Goal: Task Accomplishment & Management: Use online tool/utility

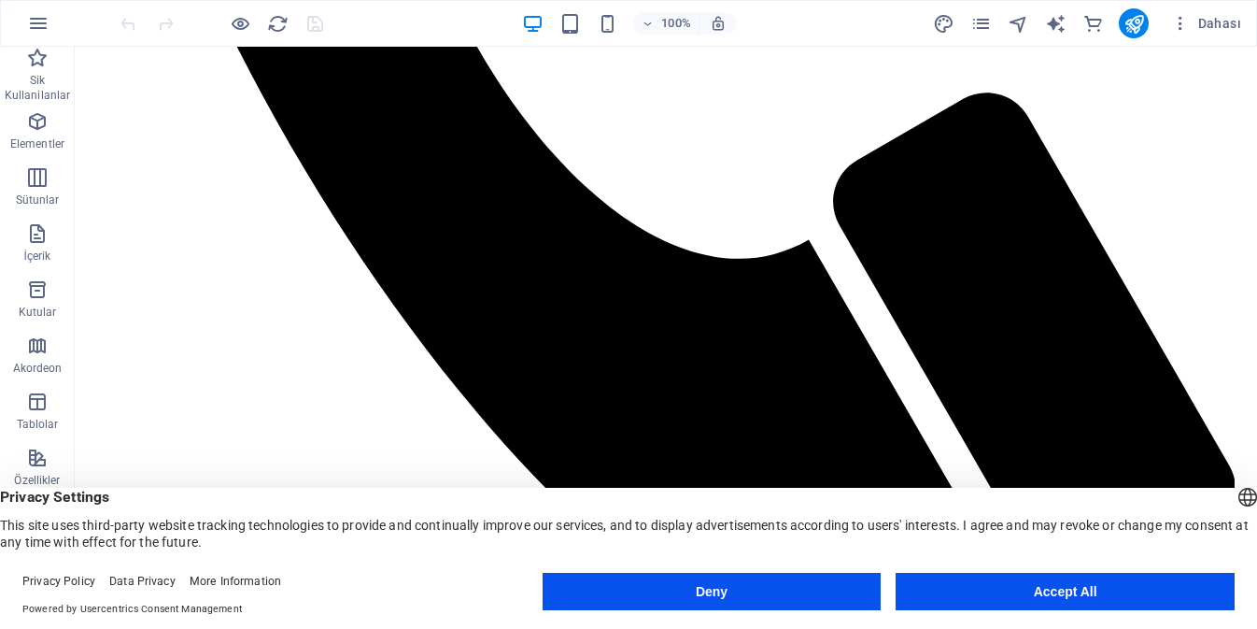
scroll to position [841, 0]
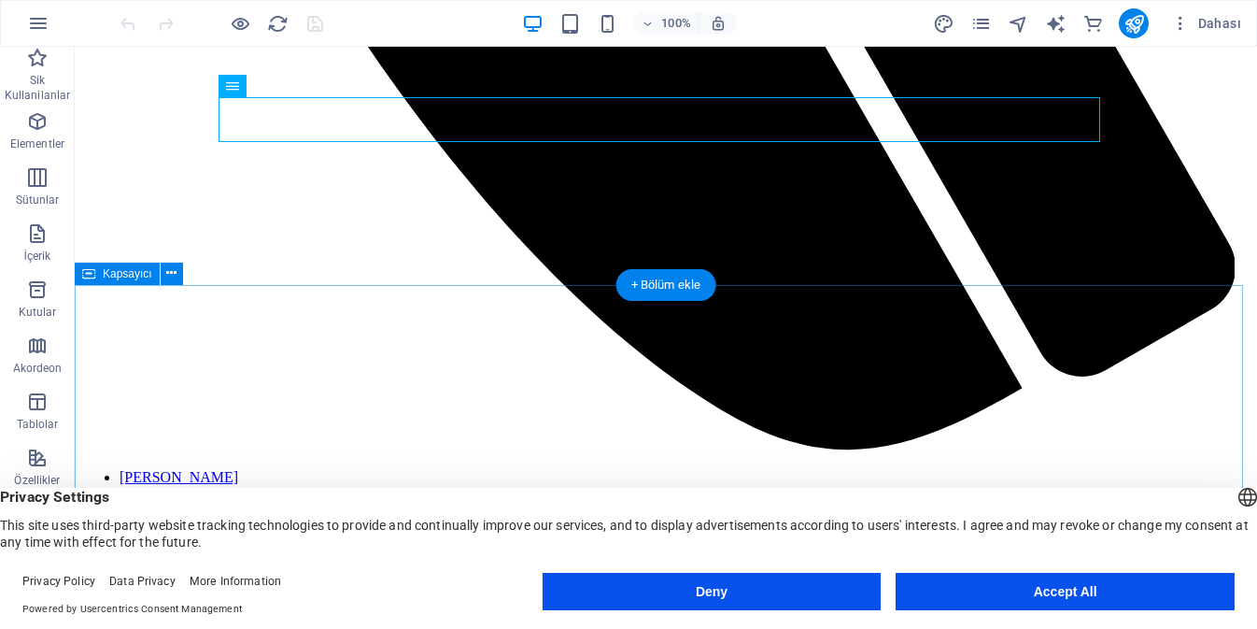
scroll to position [1308, 0]
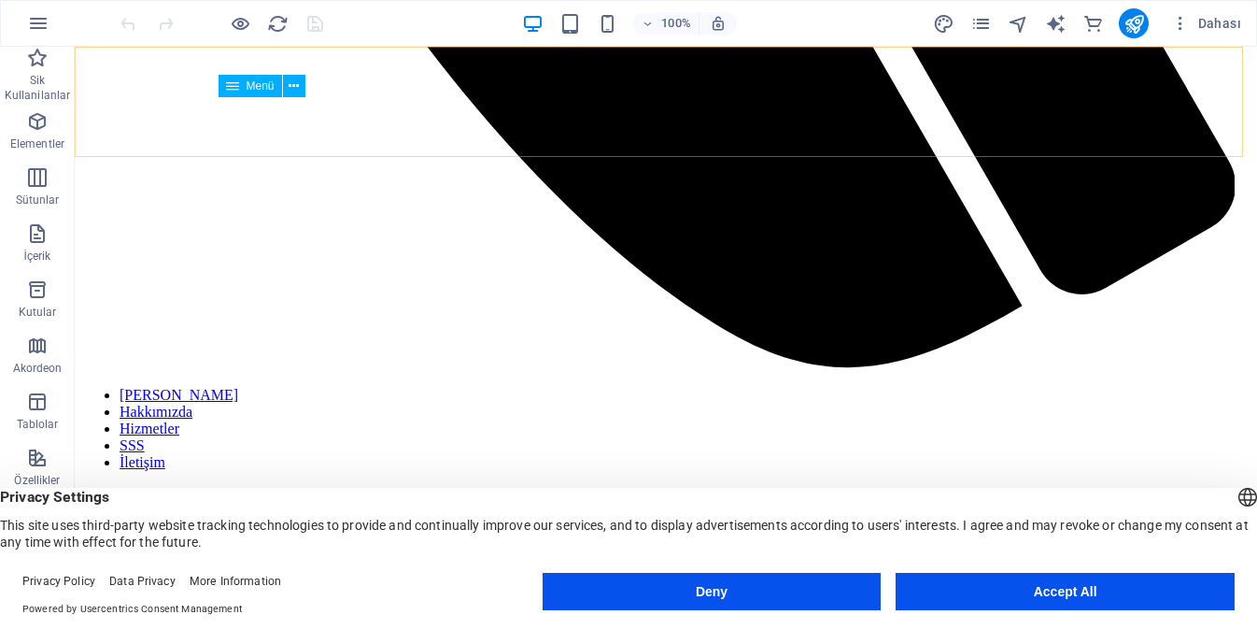
click at [1055, 387] on nav "[PERSON_NAME] Hakkımızda Hizmetler SSS İletişim" at bounding box center [666, 429] width 1168 height 84
click at [1061, 387] on nav "[PERSON_NAME] Hakkımızda Hizmetler SSS İletişim" at bounding box center [666, 429] width 1168 height 84
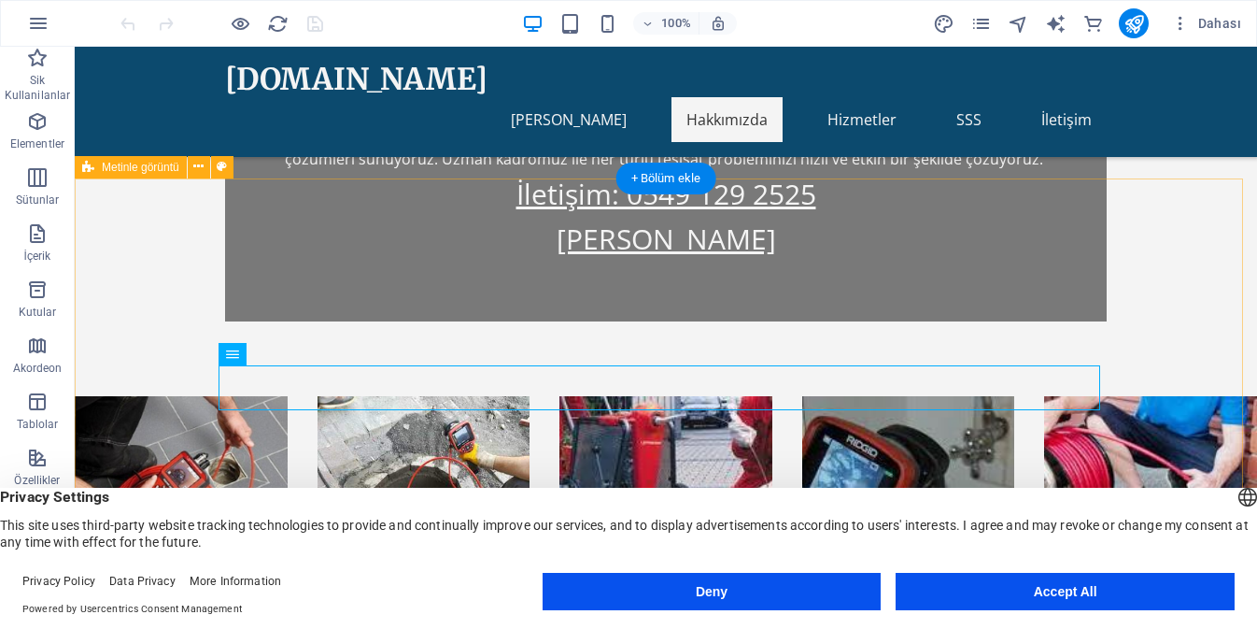
scroll to position [574, 0]
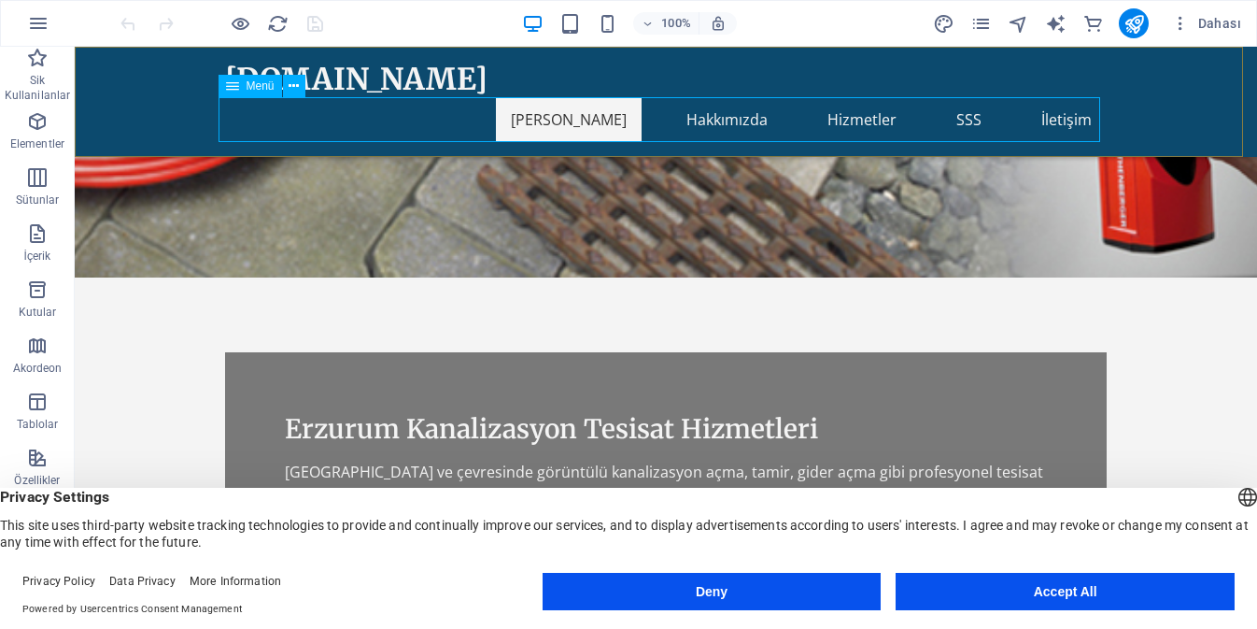
click at [1053, 121] on nav "[PERSON_NAME] Hakkımızda Hizmetler SSS İletişim" at bounding box center [666, 119] width 882 height 45
click at [970, 115] on nav "[PERSON_NAME] Hakkımızda Hizmetler SSS İletişim" at bounding box center [666, 119] width 882 height 45
click at [851, 122] on nav "[PERSON_NAME] Hakkımızda Hizmetler SSS İletişim" at bounding box center [666, 119] width 882 height 45
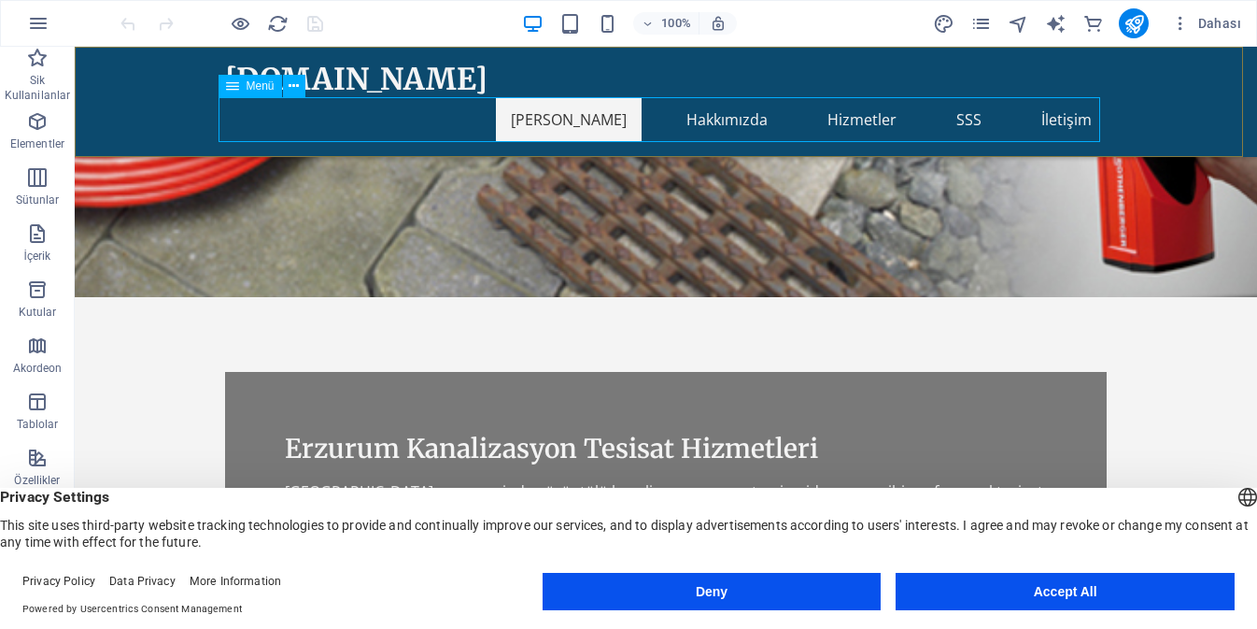
click at [707, 119] on nav "[PERSON_NAME] Hakkımızda Hizmetler SSS İletişim" at bounding box center [666, 119] width 882 height 45
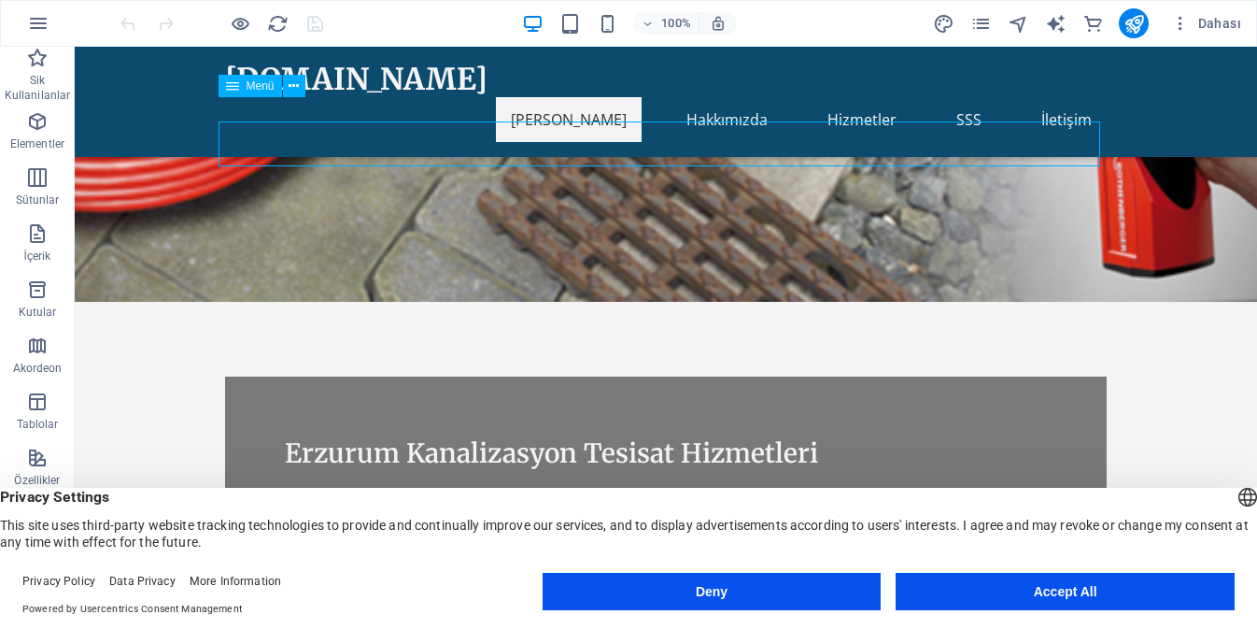
click at [700, 120] on nav "[PERSON_NAME] Hakkımızda Hizmetler SSS İletişim" at bounding box center [666, 119] width 882 height 45
click at [853, 122] on nav "[PERSON_NAME] Hakkımızda Hizmetler SSS İletişim" at bounding box center [666, 119] width 882 height 45
click at [970, 119] on nav "[PERSON_NAME] Hakkımızda Hizmetler SSS İletişim" at bounding box center [666, 119] width 882 height 45
click at [1082, 119] on nav "[PERSON_NAME] Hakkımızda Hizmetler SSS İletişim" at bounding box center [666, 119] width 882 height 45
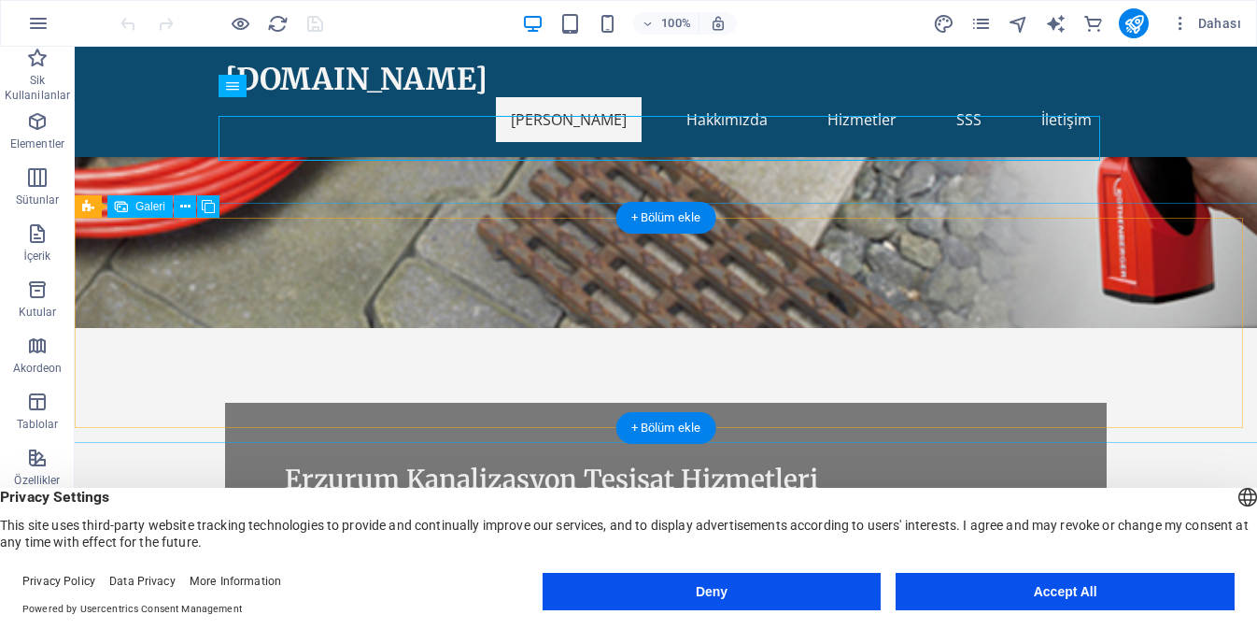
scroll to position [150, 0]
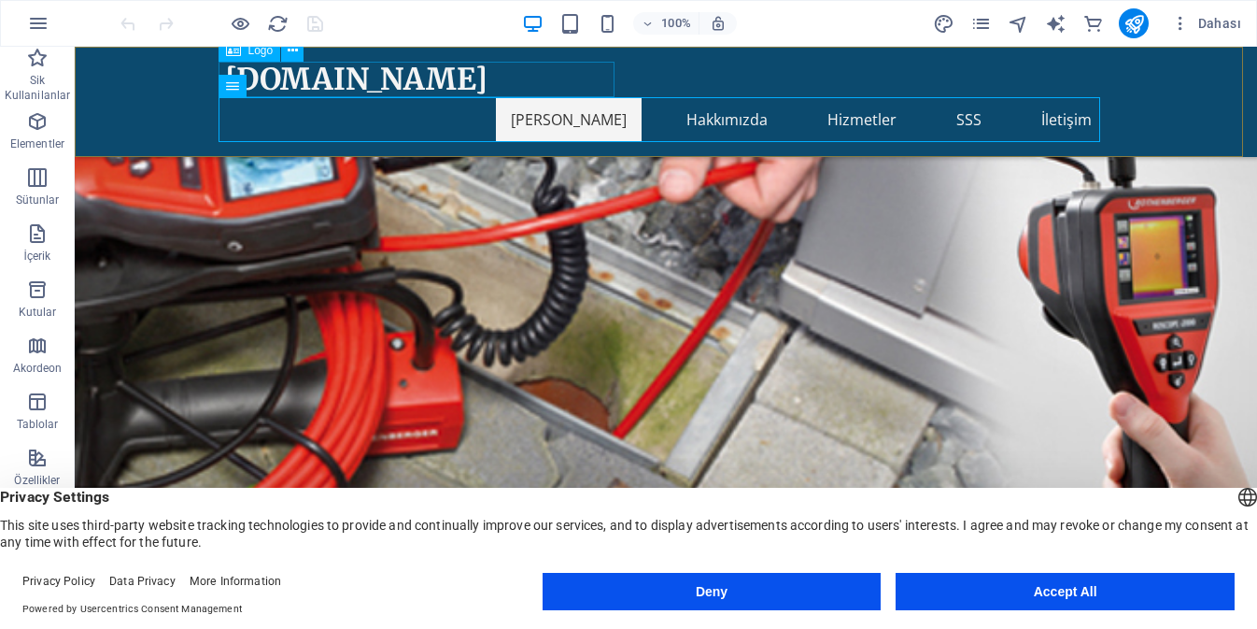
click at [557, 64] on div "[DOMAIN_NAME]" at bounding box center [666, 79] width 882 height 35
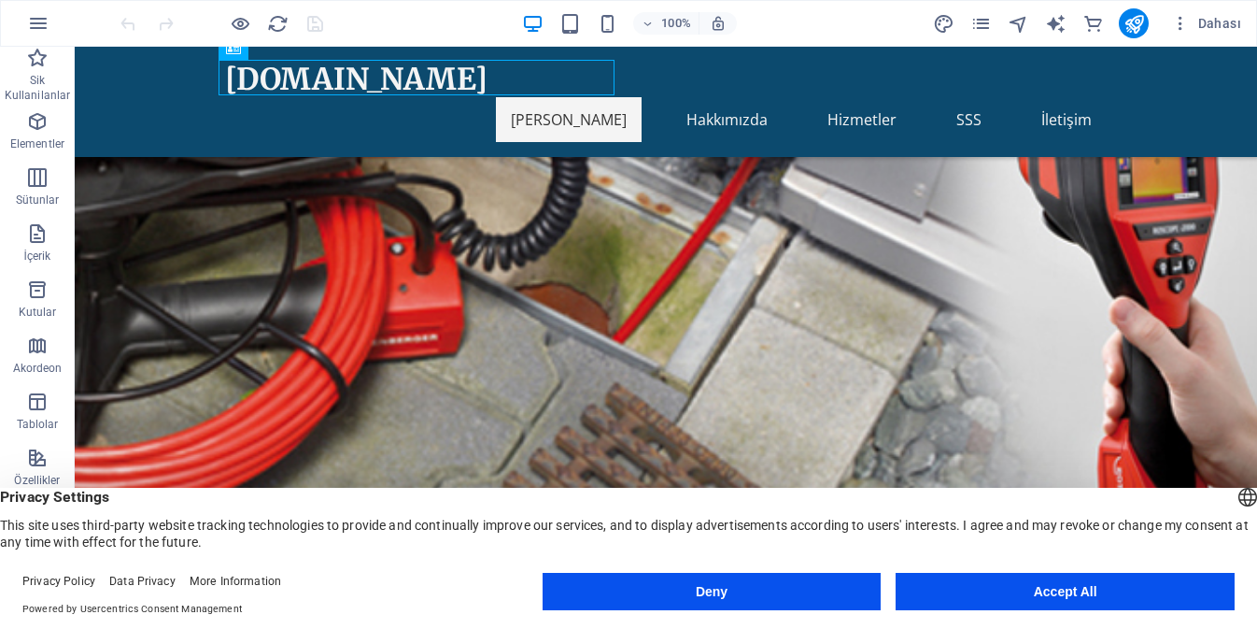
scroll to position [524, 0]
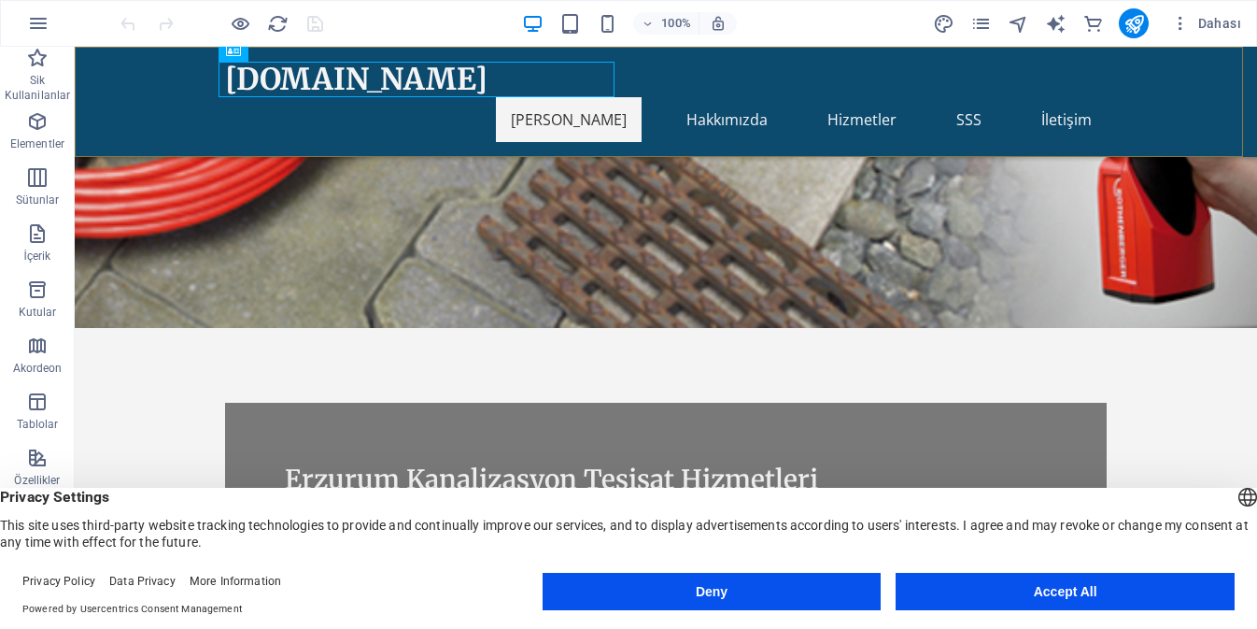
click at [620, 59] on div "[DOMAIN_NAME] [PERSON_NAME] Hakkımızda Hizmetler SSS İletişim" at bounding box center [666, 102] width 1182 height 110
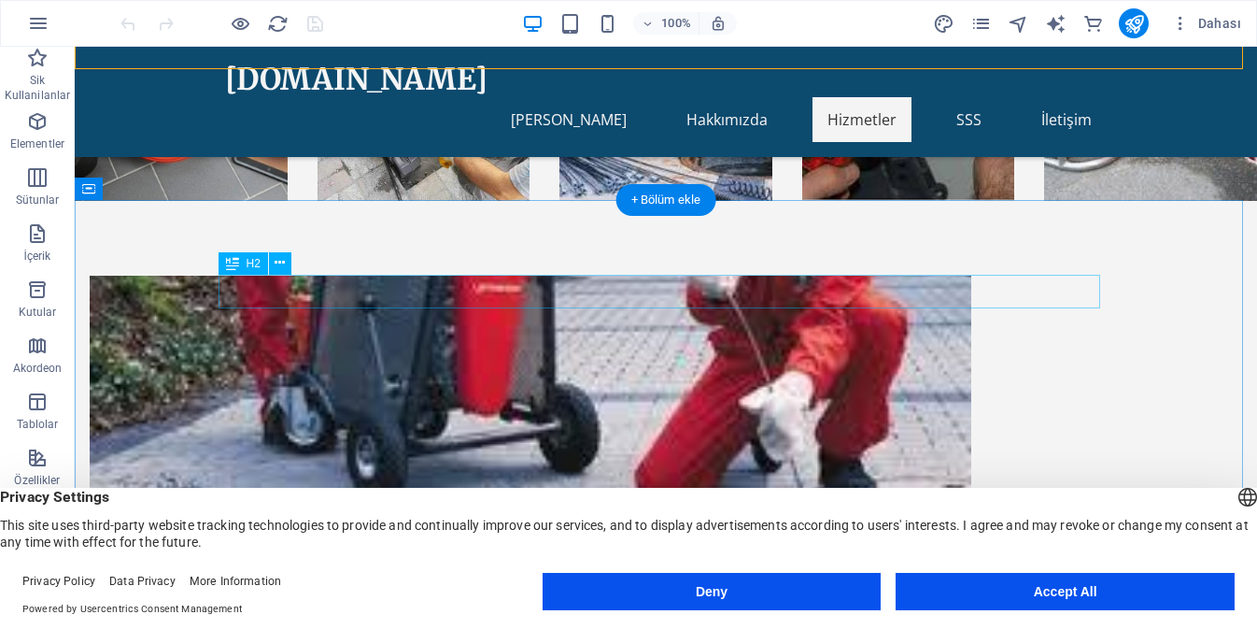
scroll to position [1373, 0]
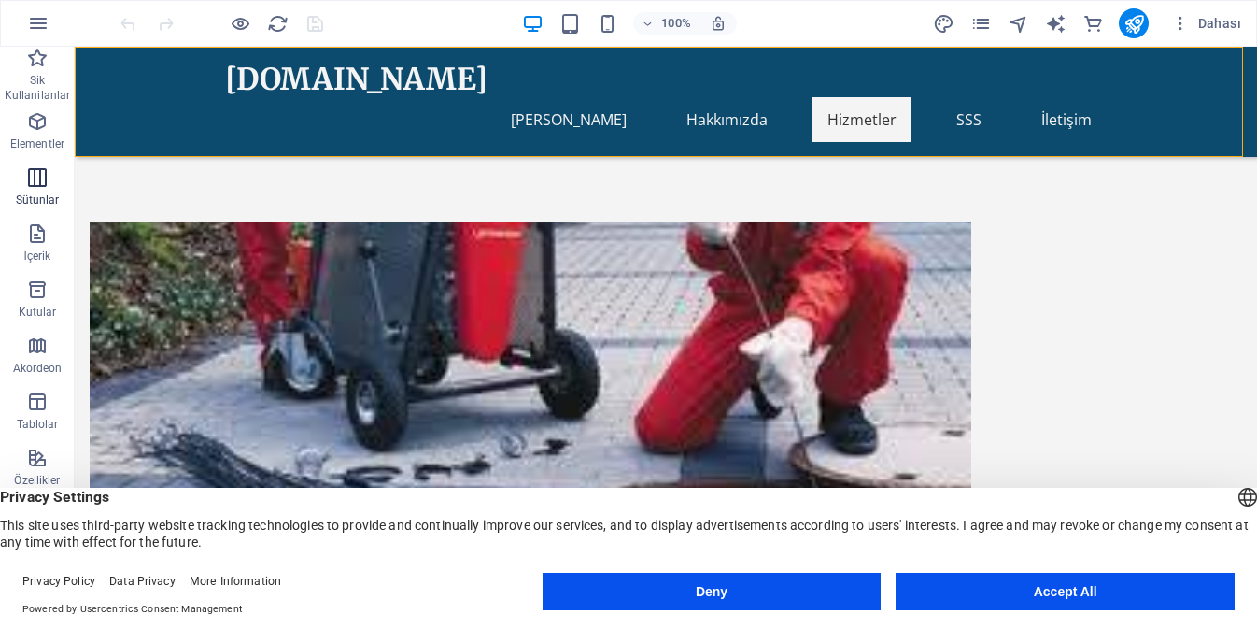
click at [48, 197] on p "Sütunlar" at bounding box center [38, 199] width 44 height 15
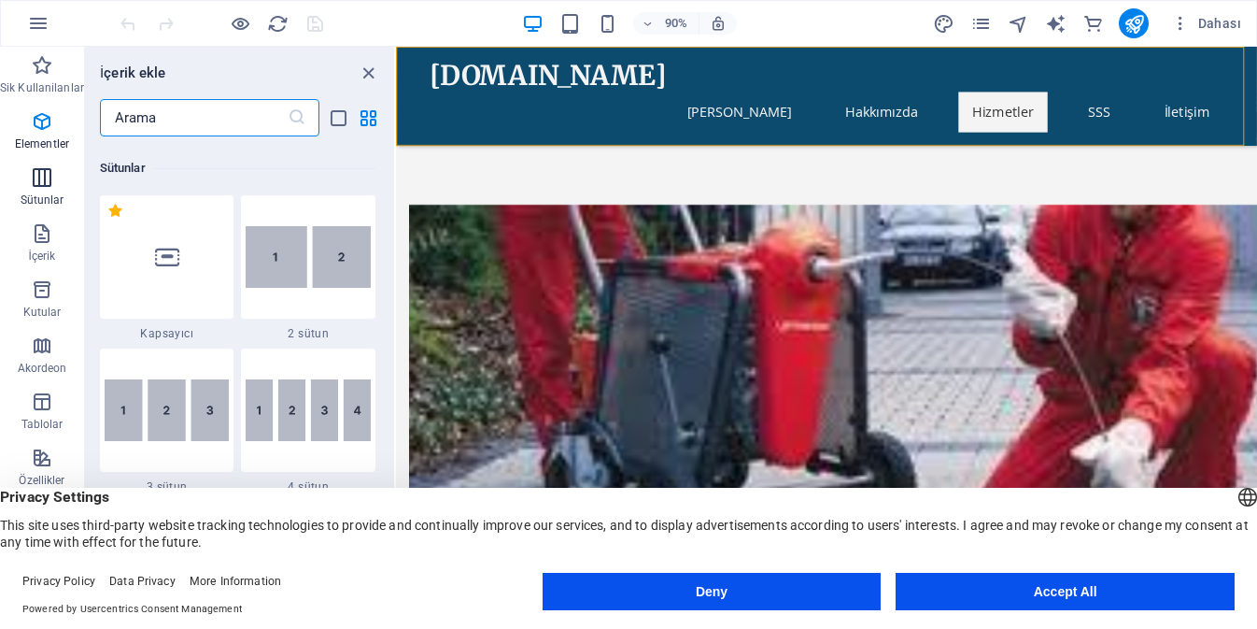
scroll to position [925, 0]
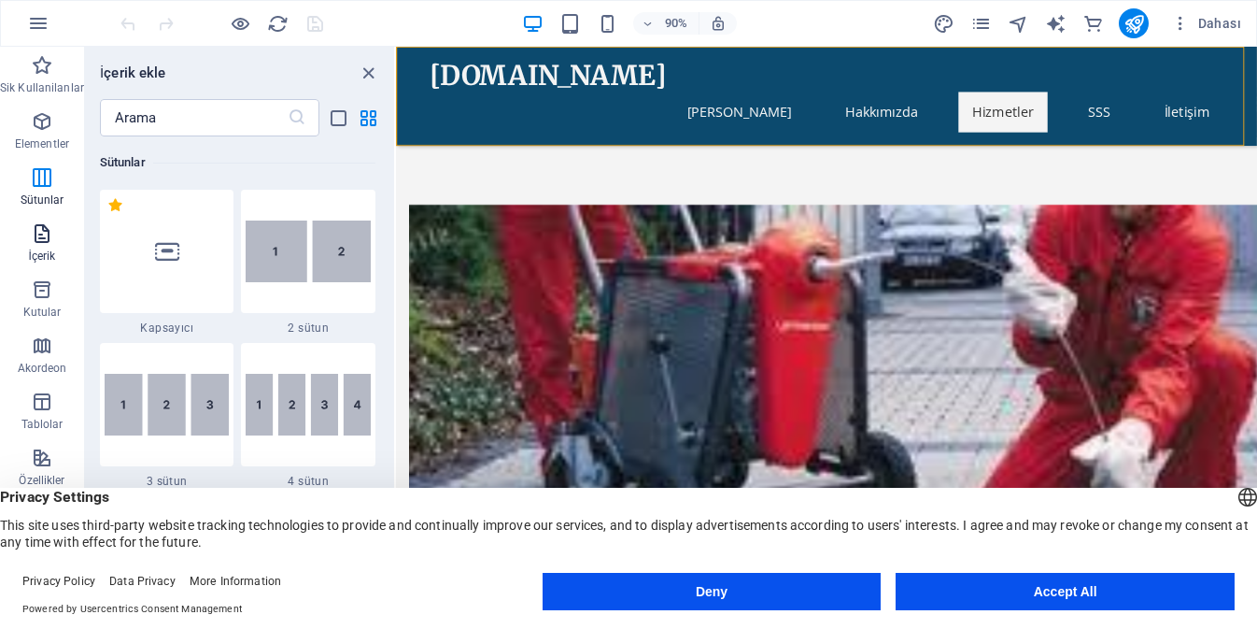
click at [46, 237] on icon "button" at bounding box center [42, 233] width 22 height 22
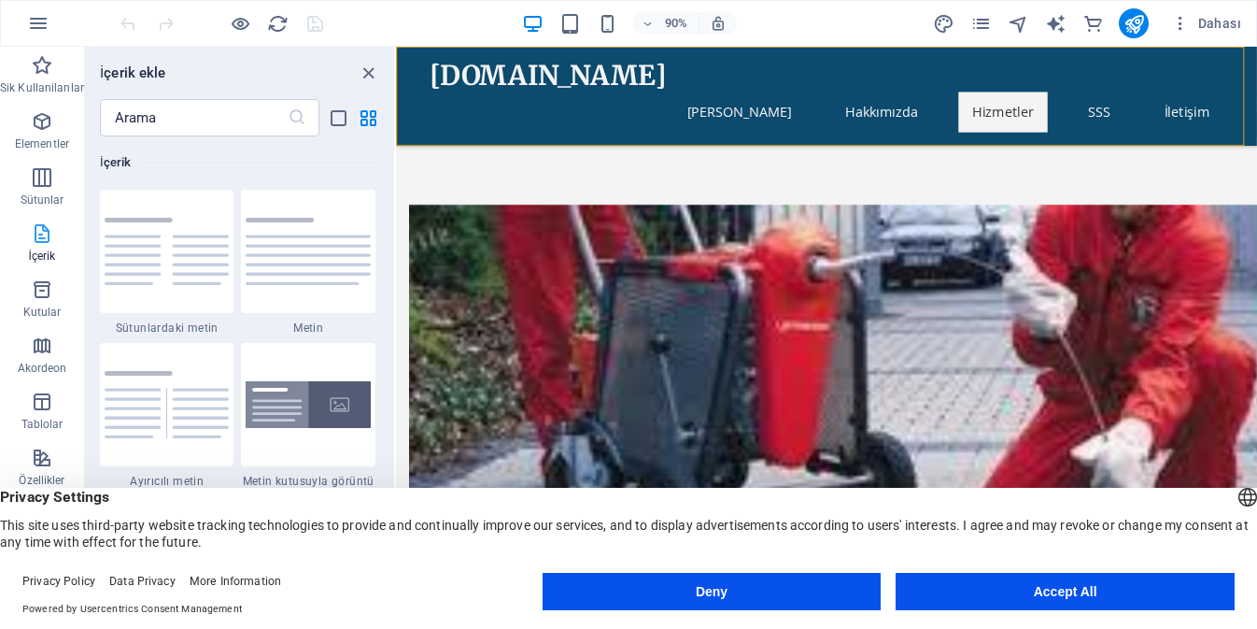
scroll to position [3268, 0]
click at [40, 293] on icon "button" at bounding box center [42, 289] width 22 height 22
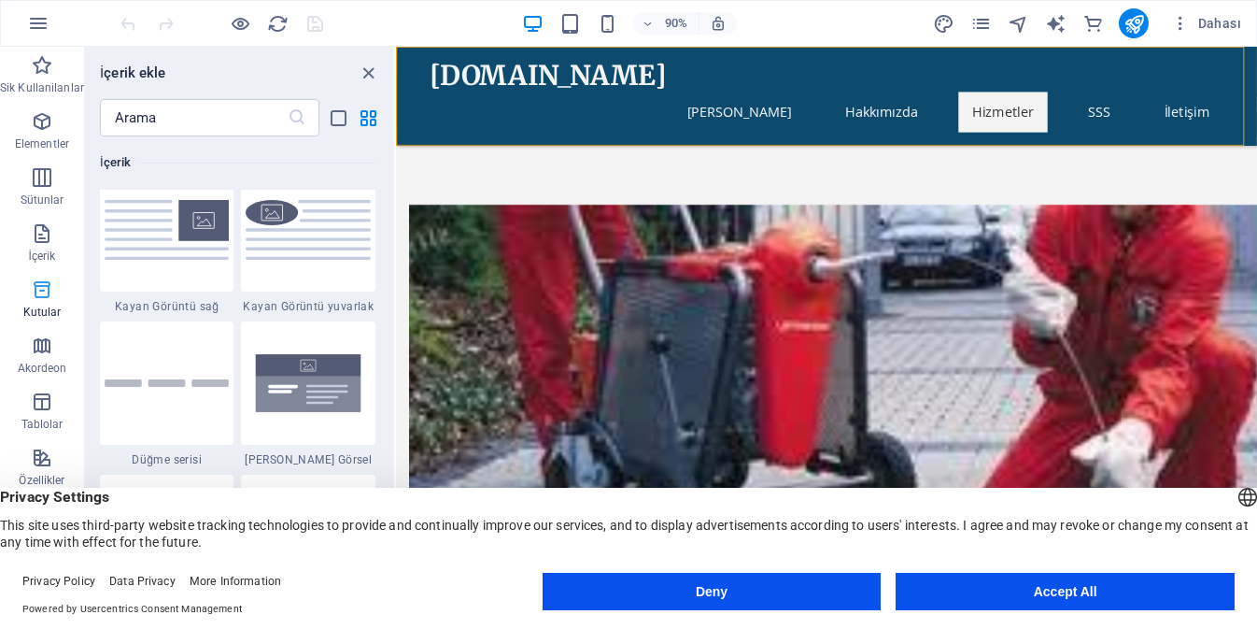
scroll to position [5152, 0]
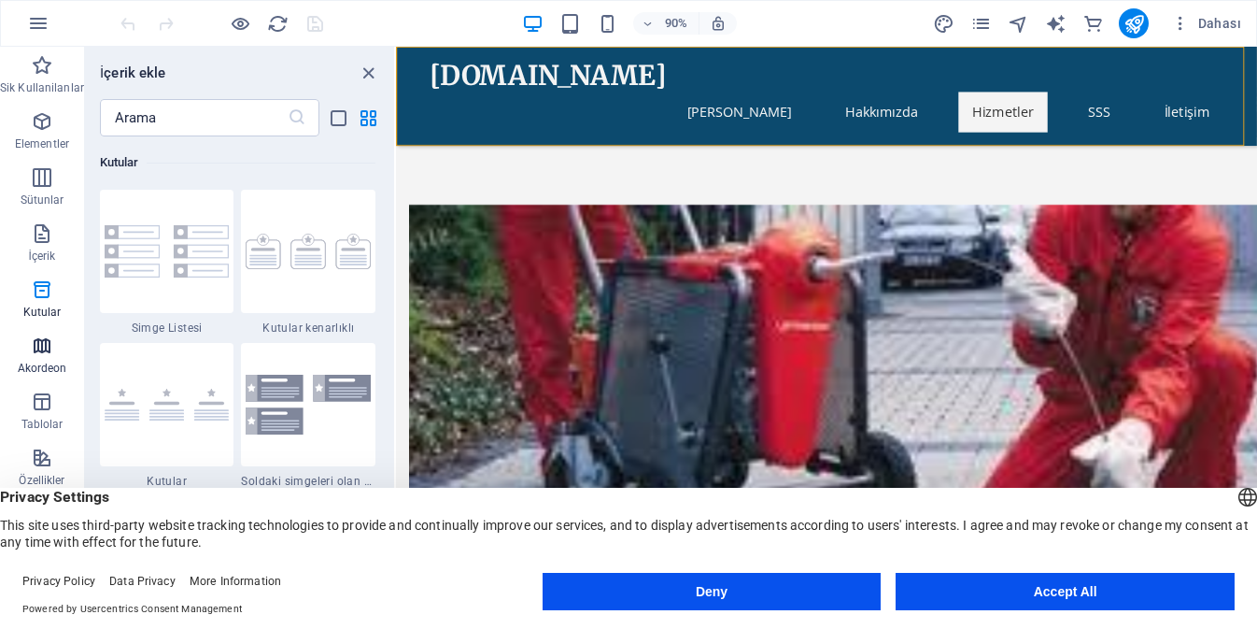
click at [40, 354] on icon "button" at bounding box center [42, 345] width 22 height 22
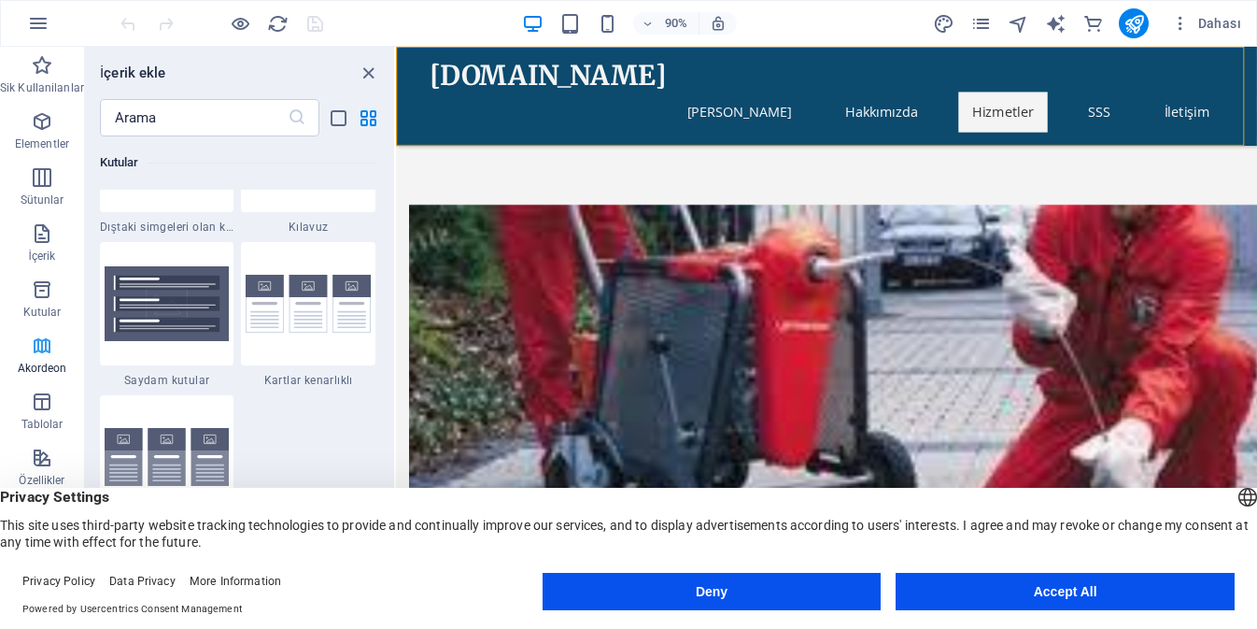
scroll to position [5964, 0]
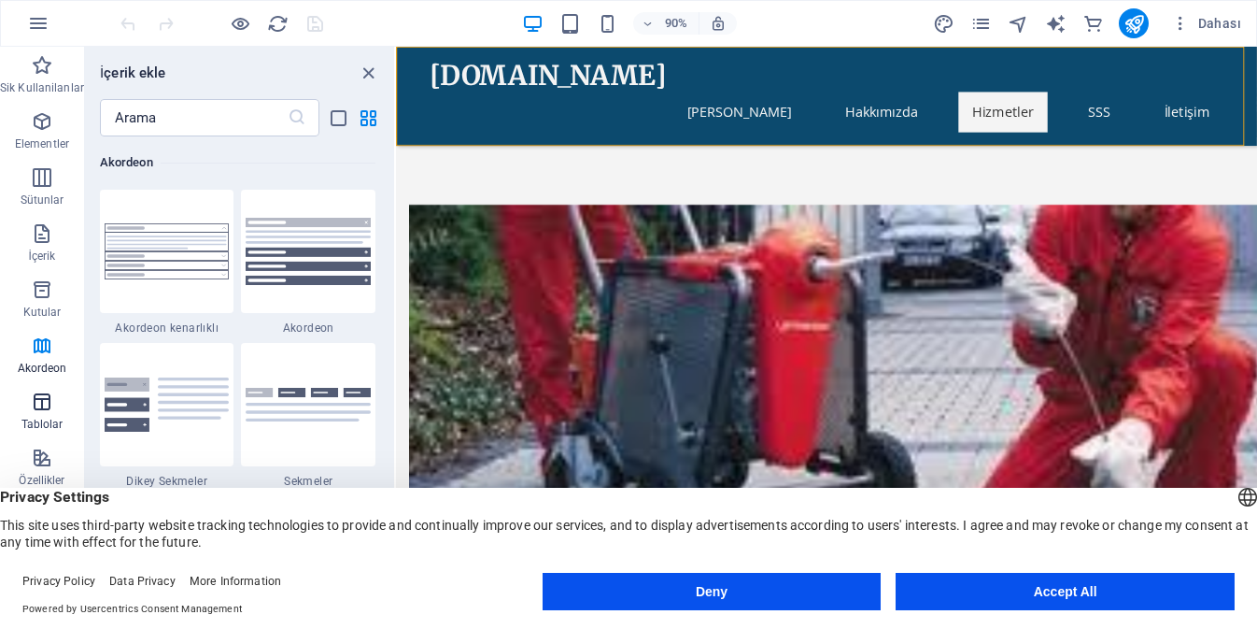
click at [30, 420] on p "Tablolar" at bounding box center [42, 424] width 42 height 15
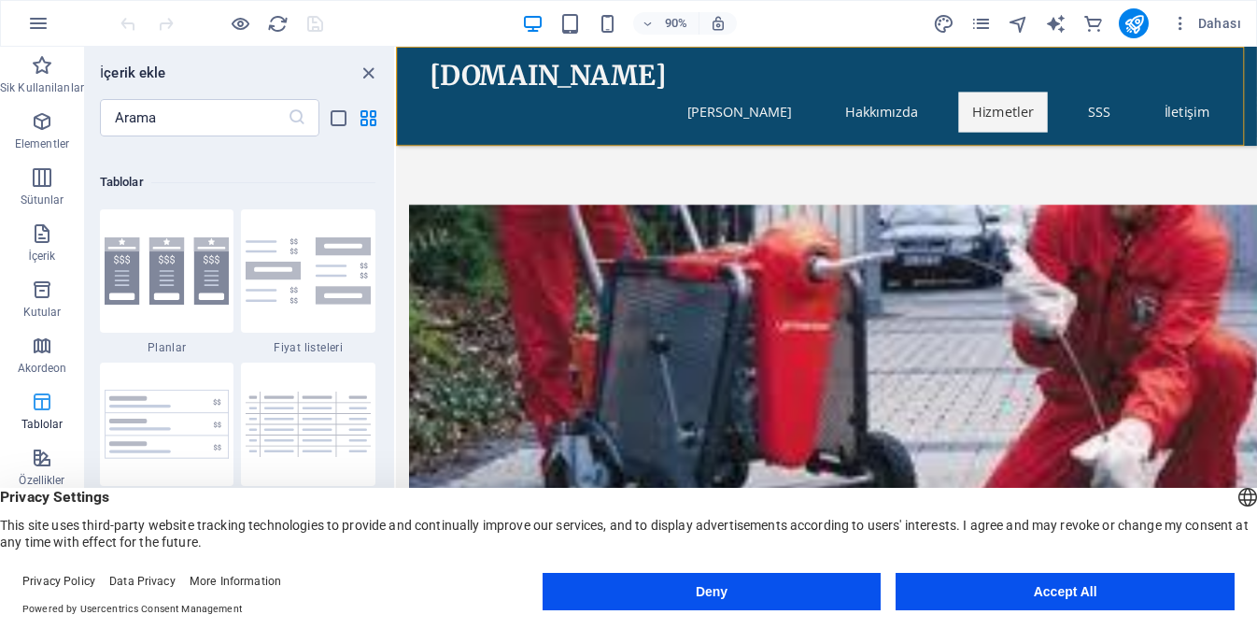
scroll to position [6469, 0]
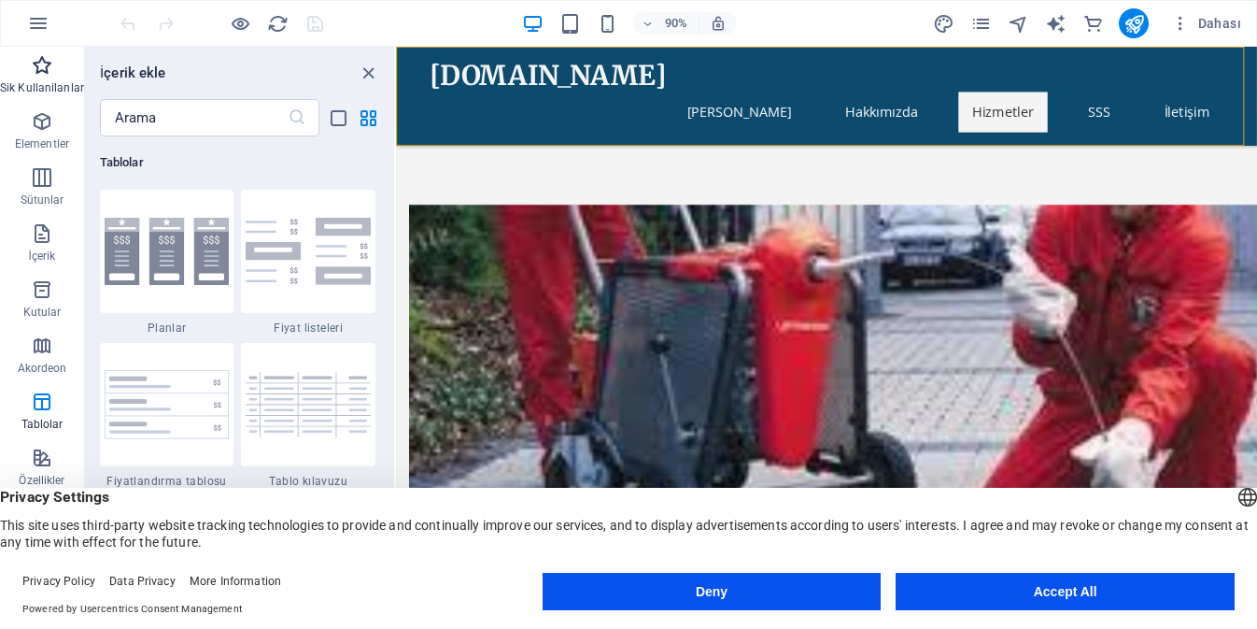
click at [38, 76] on icon "button" at bounding box center [42, 65] width 22 height 22
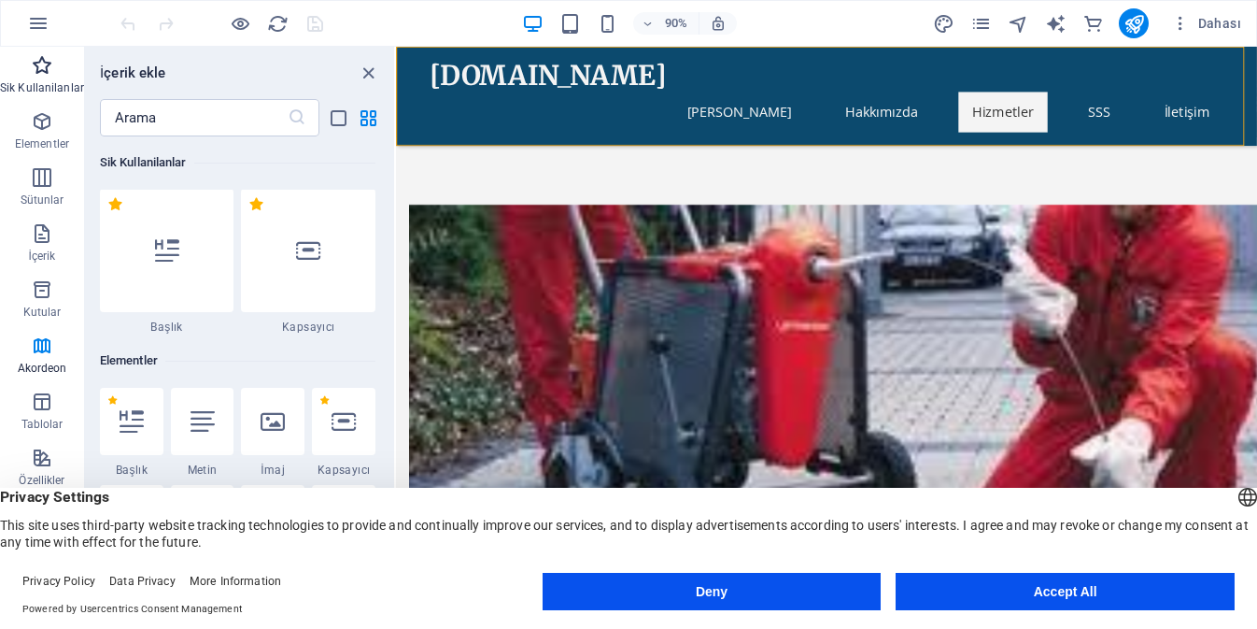
scroll to position [0, 0]
click at [35, 143] on p "Elementler" at bounding box center [42, 143] width 54 height 15
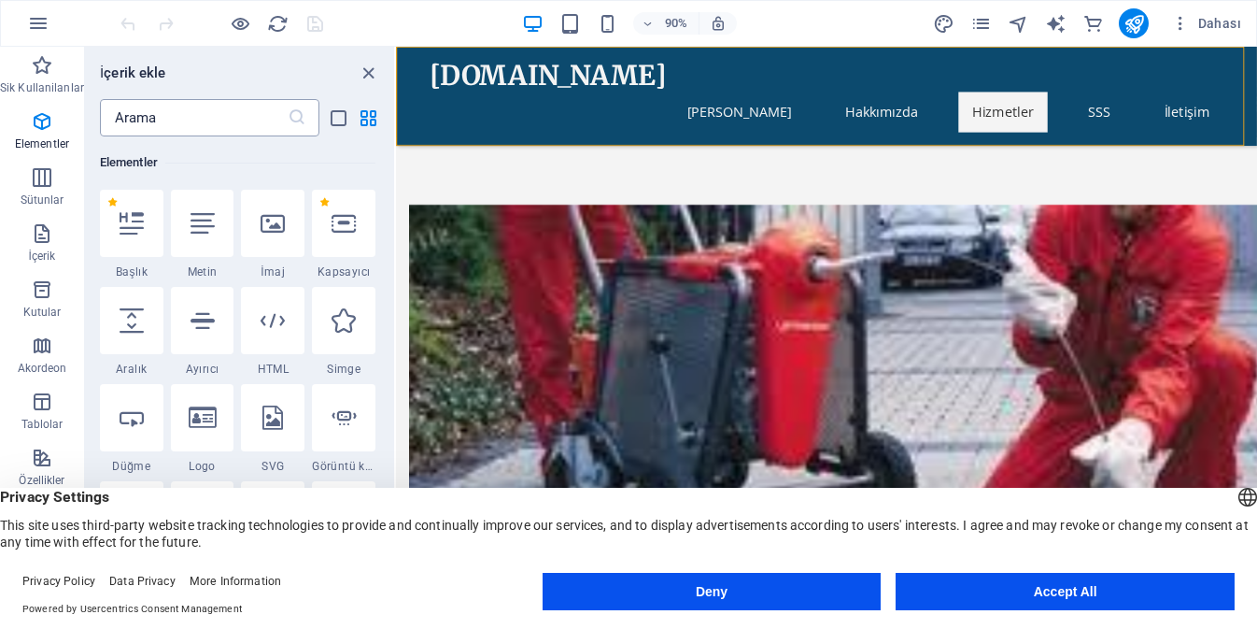
scroll to position [199, 0]
click at [363, 73] on icon "close panel" at bounding box center [368, 73] width 21 height 21
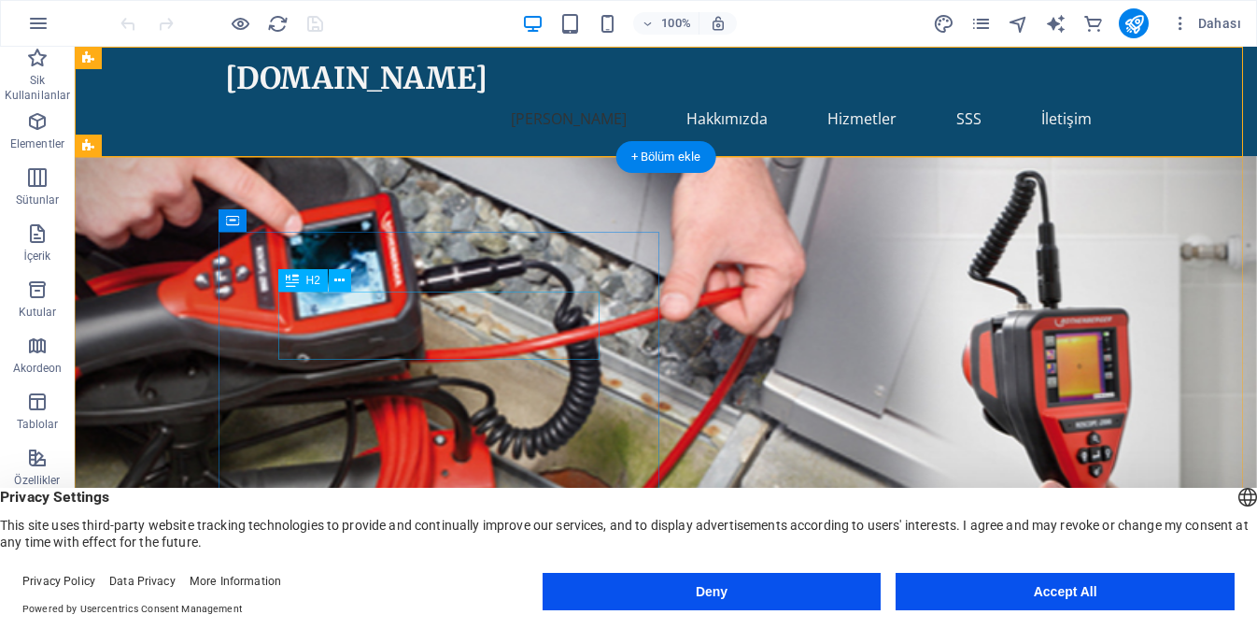
scroll to position [0, 0]
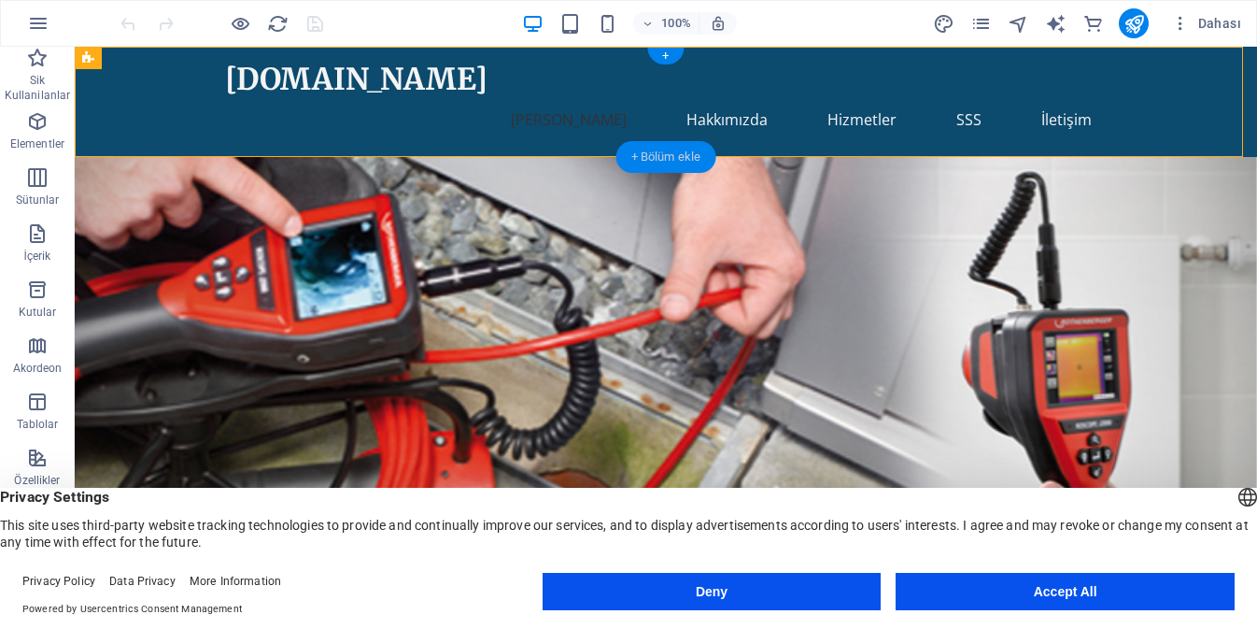
click at [681, 156] on div "+ Bölüm ekle" at bounding box center [666, 157] width 100 height 32
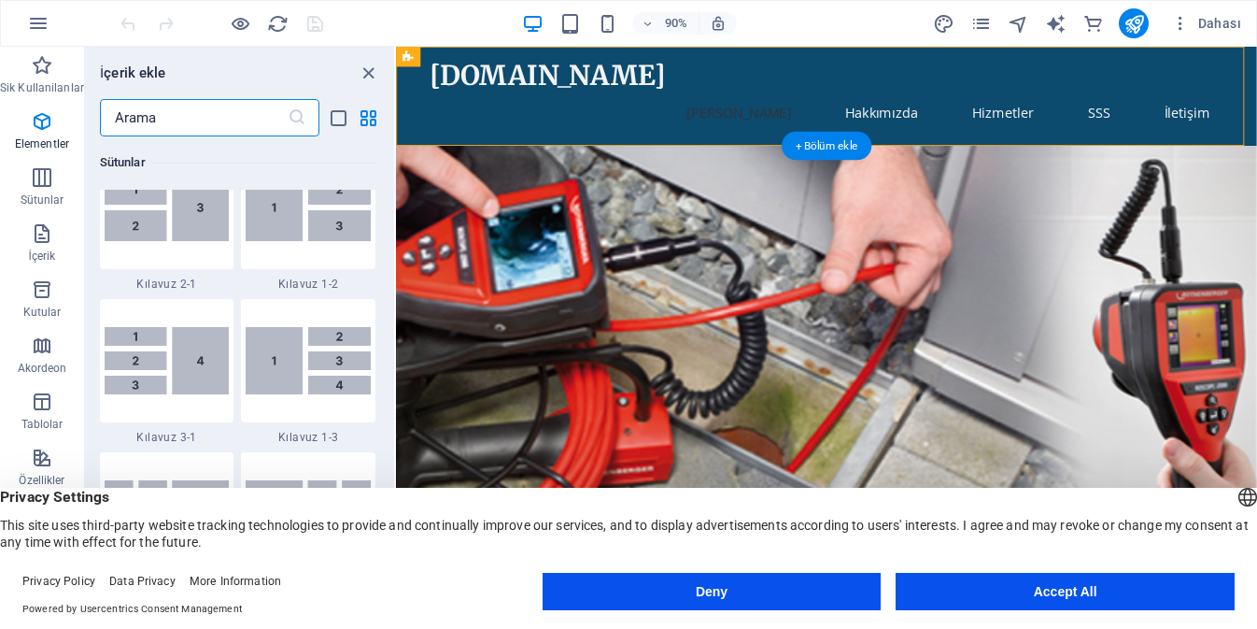
scroll to position [3268, 0]
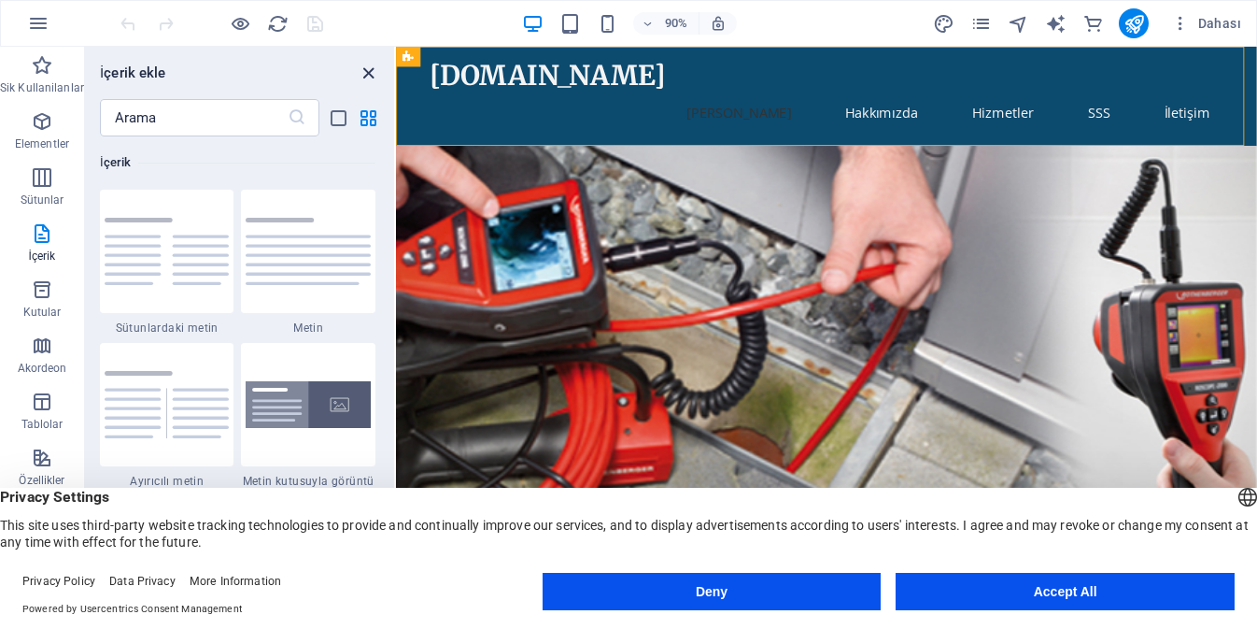
drag, startPoint x: 369, startPoint y: 72, endPoint x: 326, endPoint y: 30, distance: 60.1
click at [369, 72] on icon "close panel" at bounding box center [368, 73] width 21 height 21
